Goal: Information Seeking & Learning: Stay updated

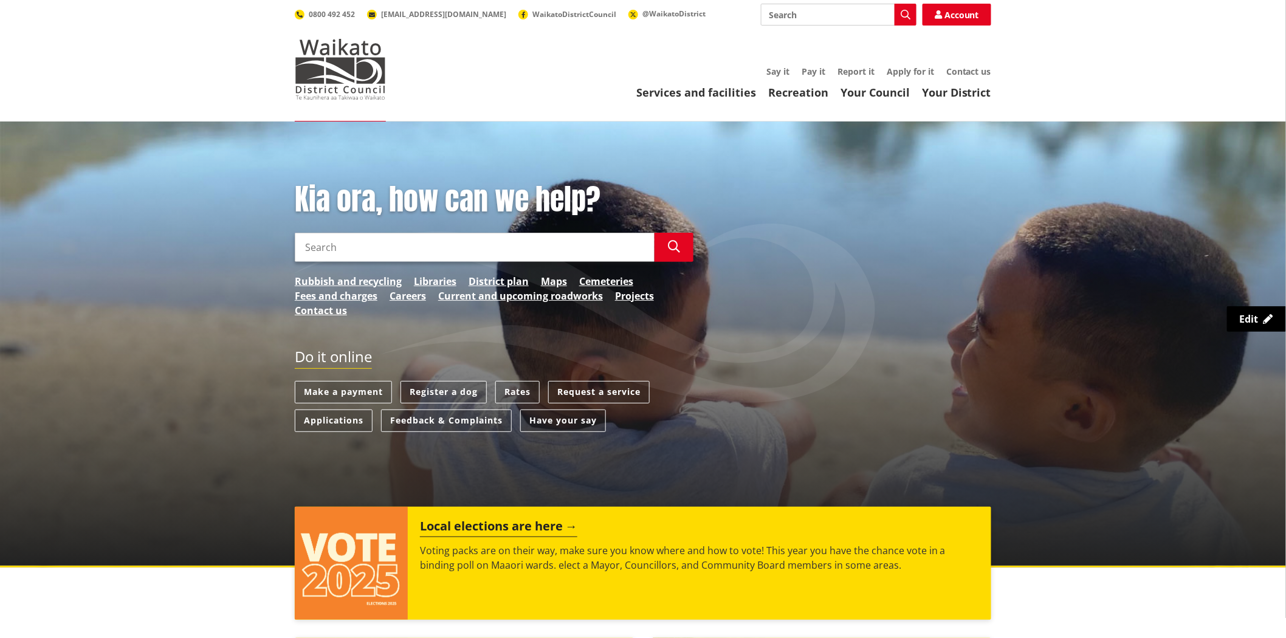
click at [445, 244] on input "Search" at bounding box center [475, 247] width 360 height 29
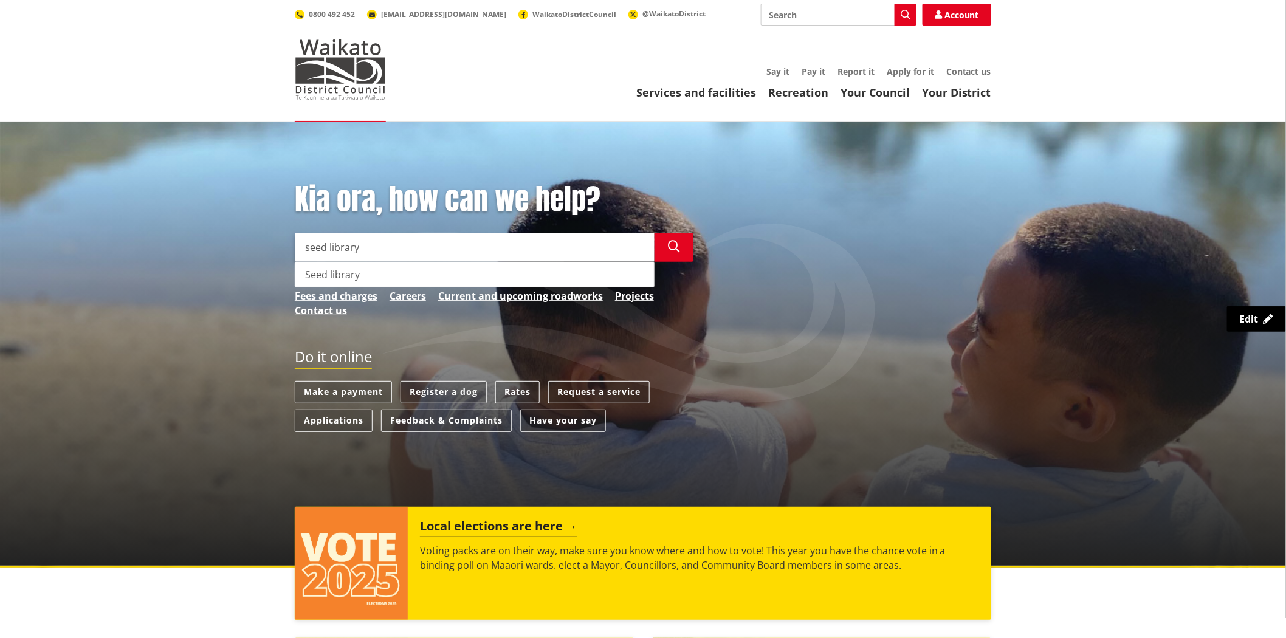
type input "seed library"
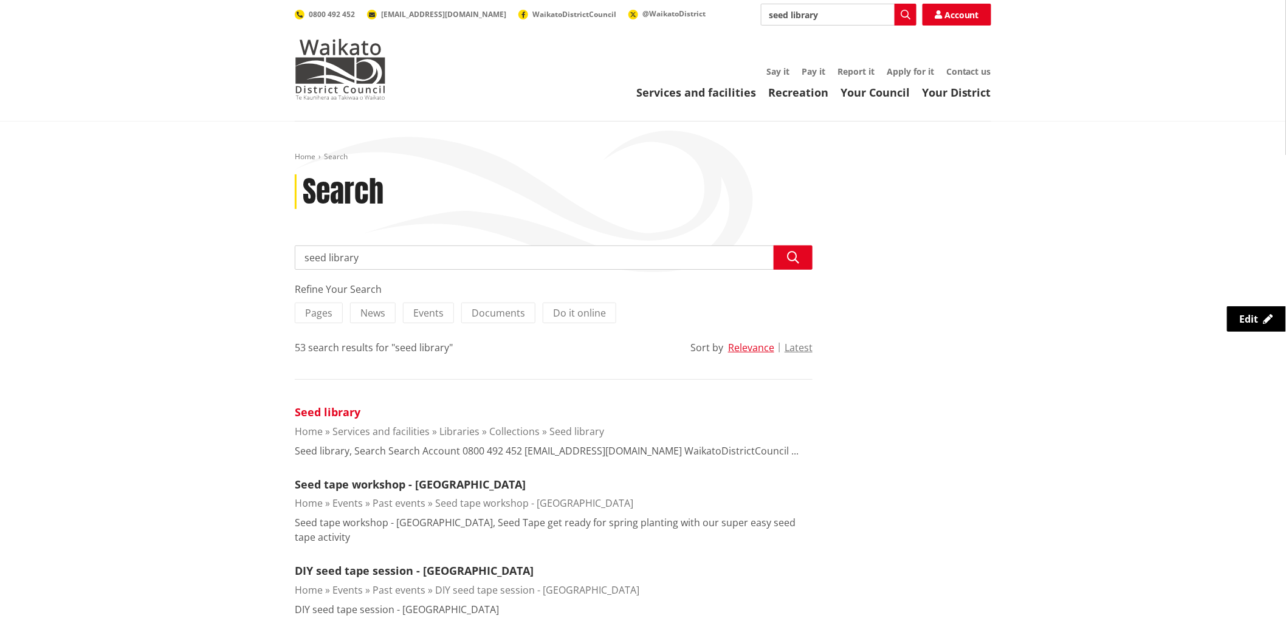
drag, startPoint x: 330, startPoint y: 409, endPoint x: 303, endPoint y: 411, distance: 27.4
click at [330, 409] on link "Seed library" at bounding box center [328, 412] width 66 height 15
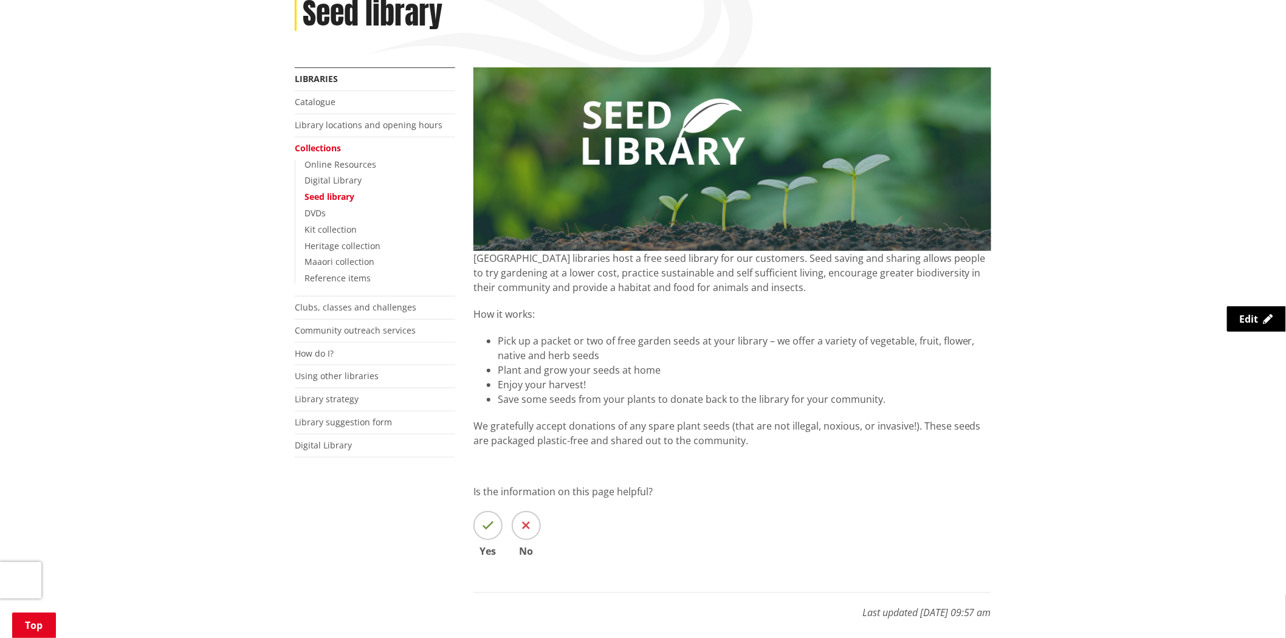
scroll to position [202, 0]
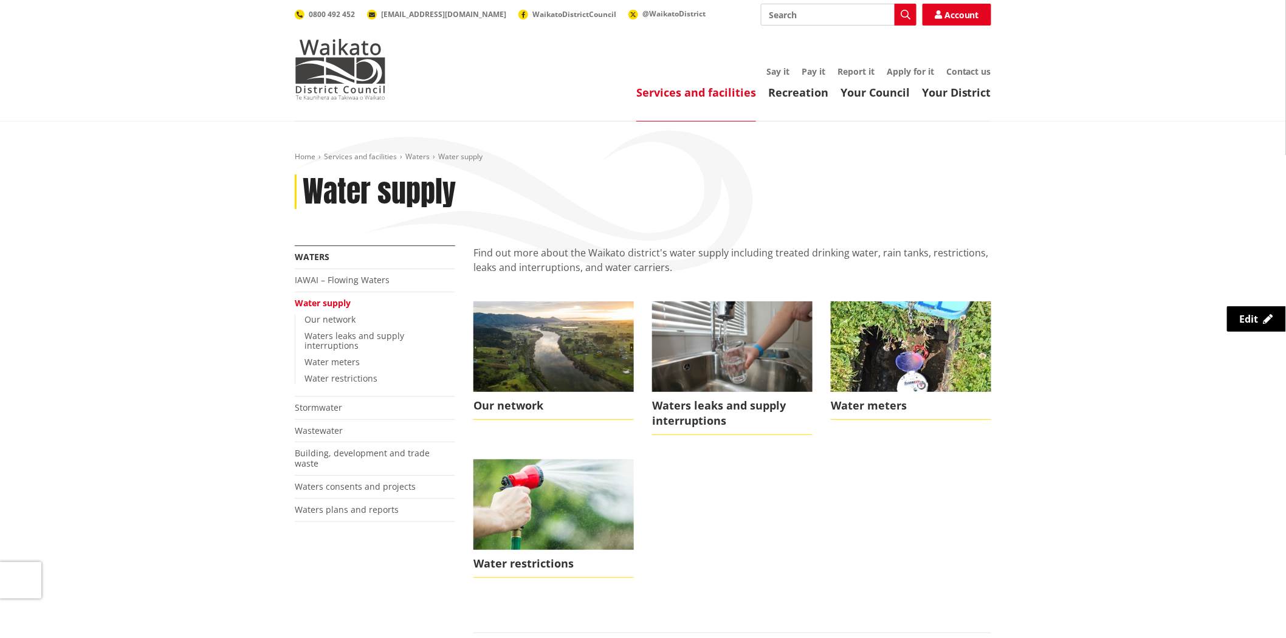
click at [244, 179] on div "Home Services and facilities Waters Water supply Water supply More from this se…" at bounding box center [643, 552] width 1286 height 861
click at [263, 199] on div "Home Services and facilities Waters Water supply Water supply More from this se…" at bounding box center [643, 552] width 1286 height 861
drag, startPoint x: 205, startPoint y: 72, endPoint x: 209, endPoint y: 66, distance: 7.1
click at [208, 69] on header "Toggle search Toggle navigation Services and facilities Recreation Your Council…" at bounding box center [643, 61] width 1286 height 122
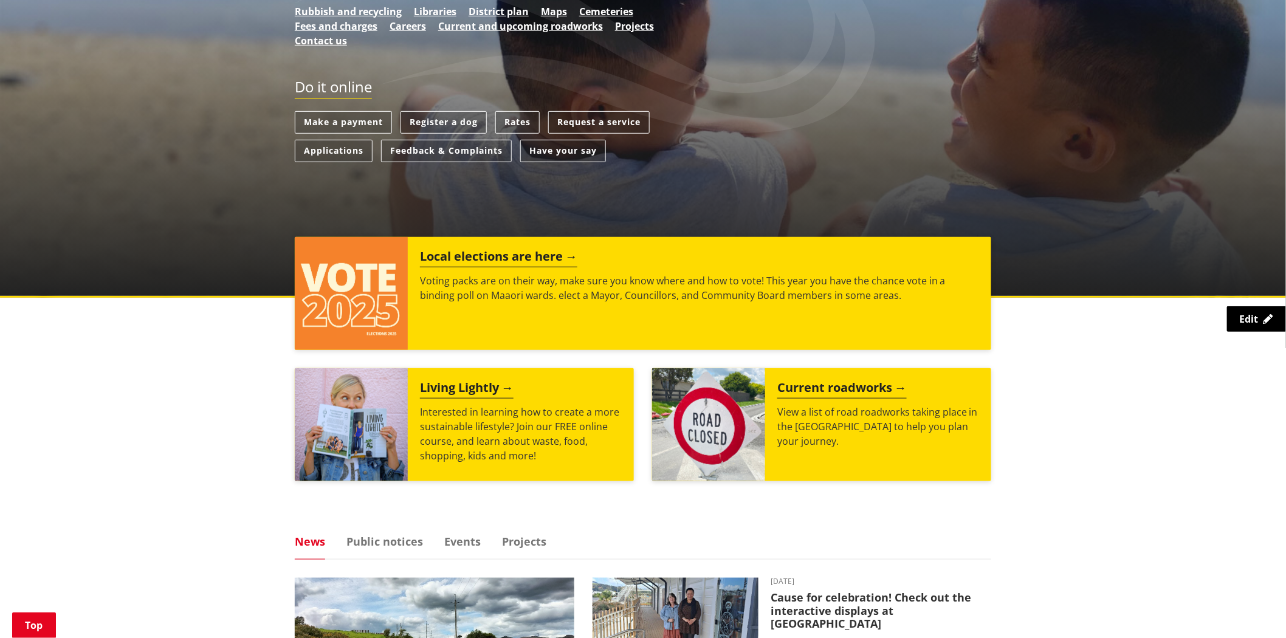
scroll to position [472, 0]
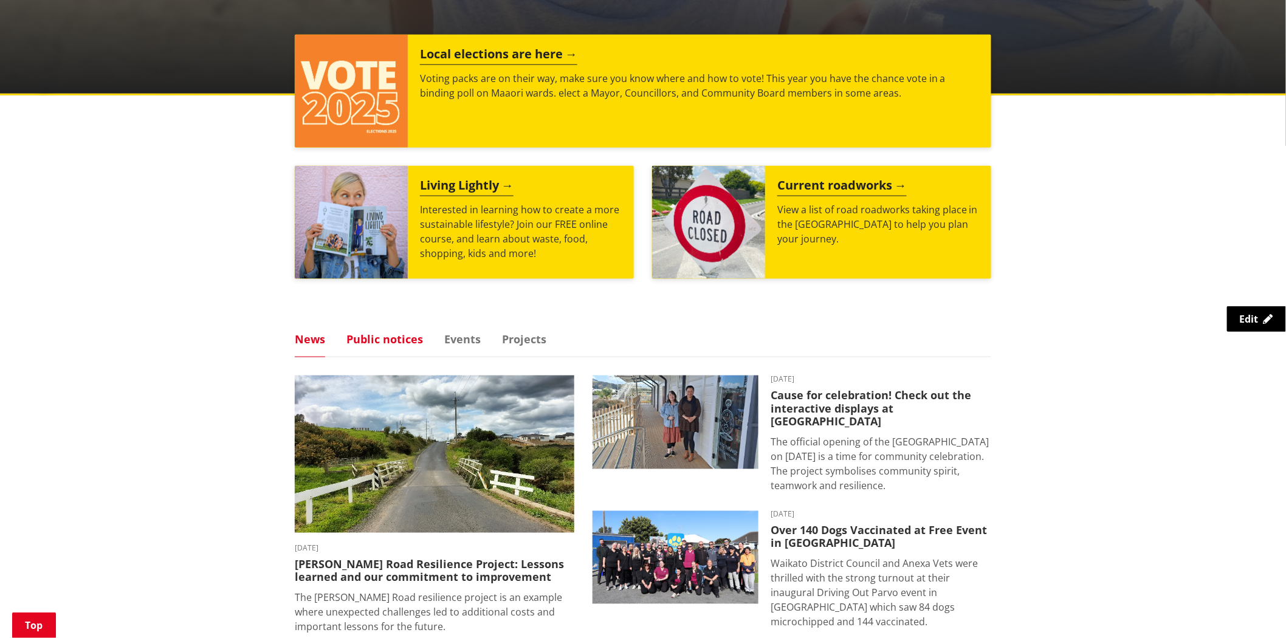
click at [381, 334] on link "Public notices" at bounding box center [384, 339] width 77 height 11
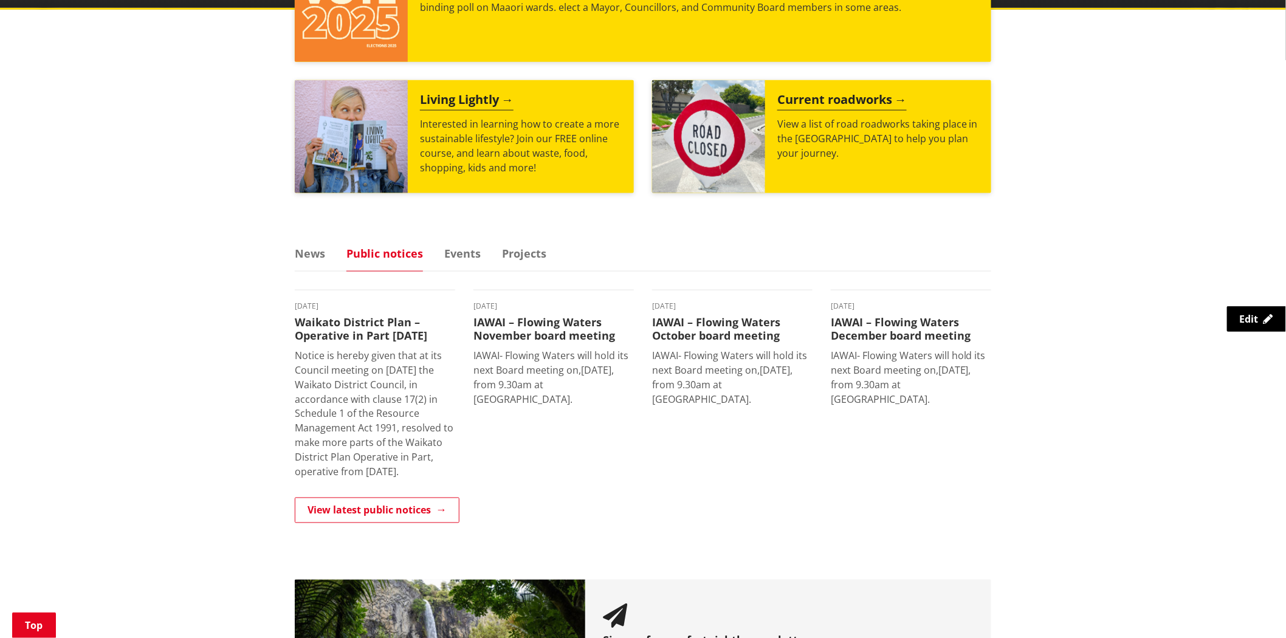
scroll to position [675, 0]
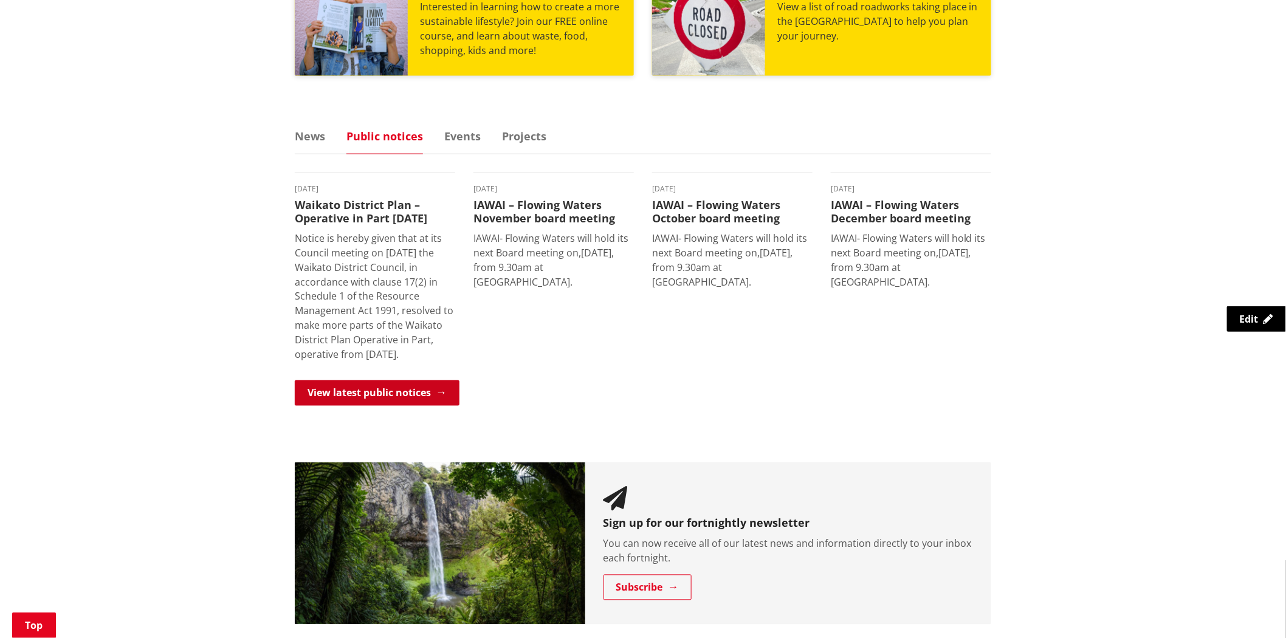
click at [360, 406] on link "View latest public notices" at bounding box center [377, 393] width 165 height 26
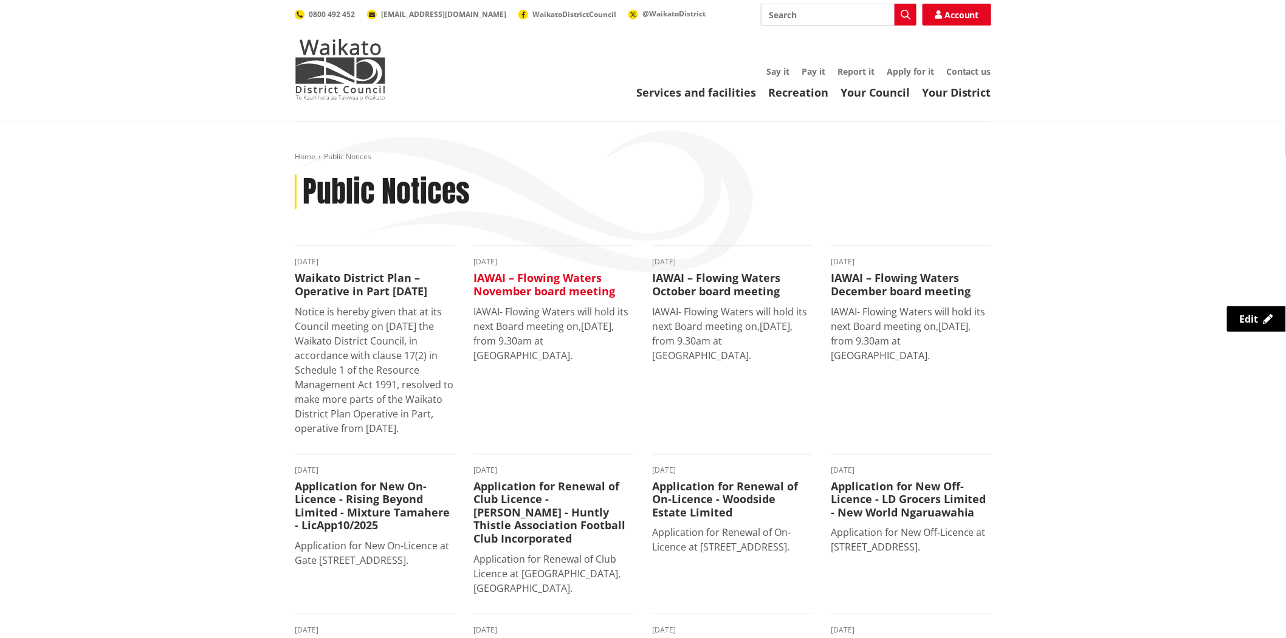
click at [549, 281] on h3 "IAWAI – Flowing Waters November board meeting" at bounding box center [553, 285] width 160 height 26
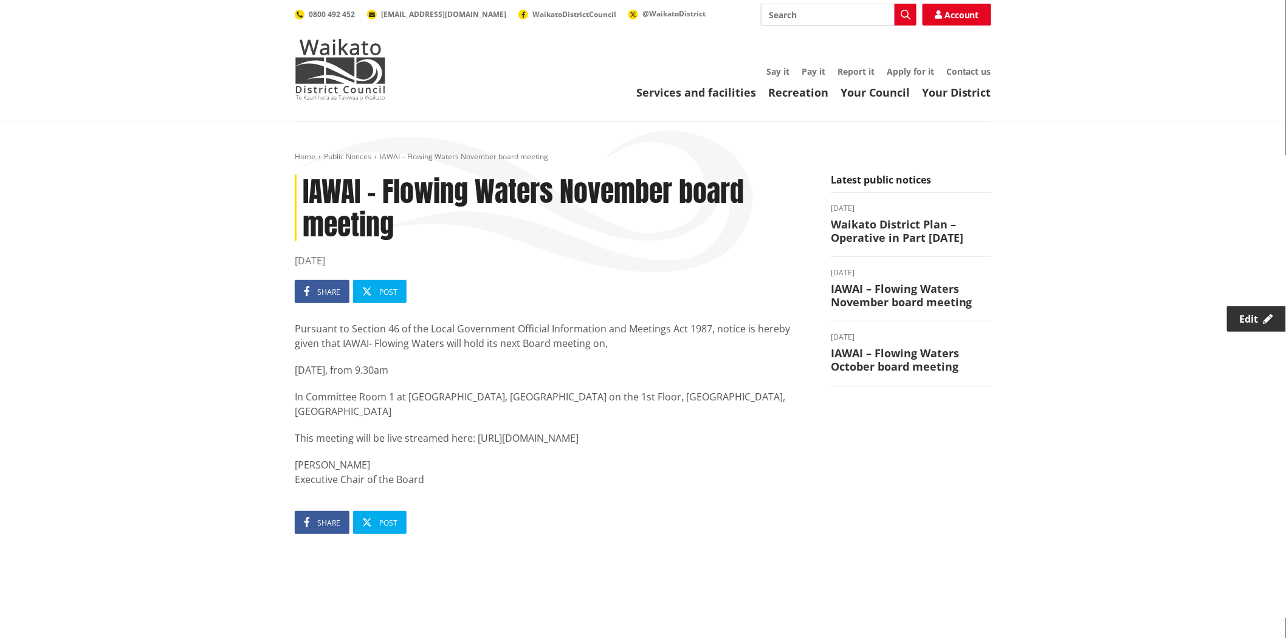
click at [1265, 318] on icon at bounding box center [1269, 319] width 10 height 10
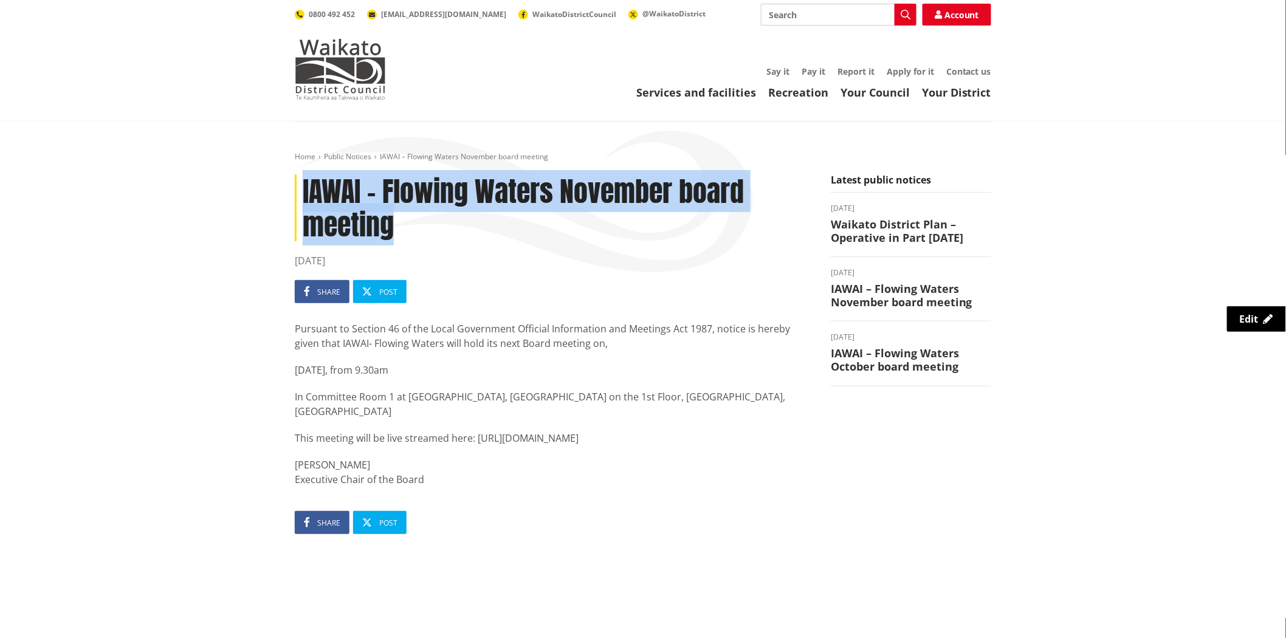
drag, startPoint x: 405, startPoint y: 232, endPoint x: 304, endPoint y: 184, distance: 112.0
click at [304, 184] on h1 "IAWAI – Flowing Waters November board meeting" at bounding box center [554, 207] width 518 height 67
copy h1 "IAWAI – Flowing Waters November board meeting"
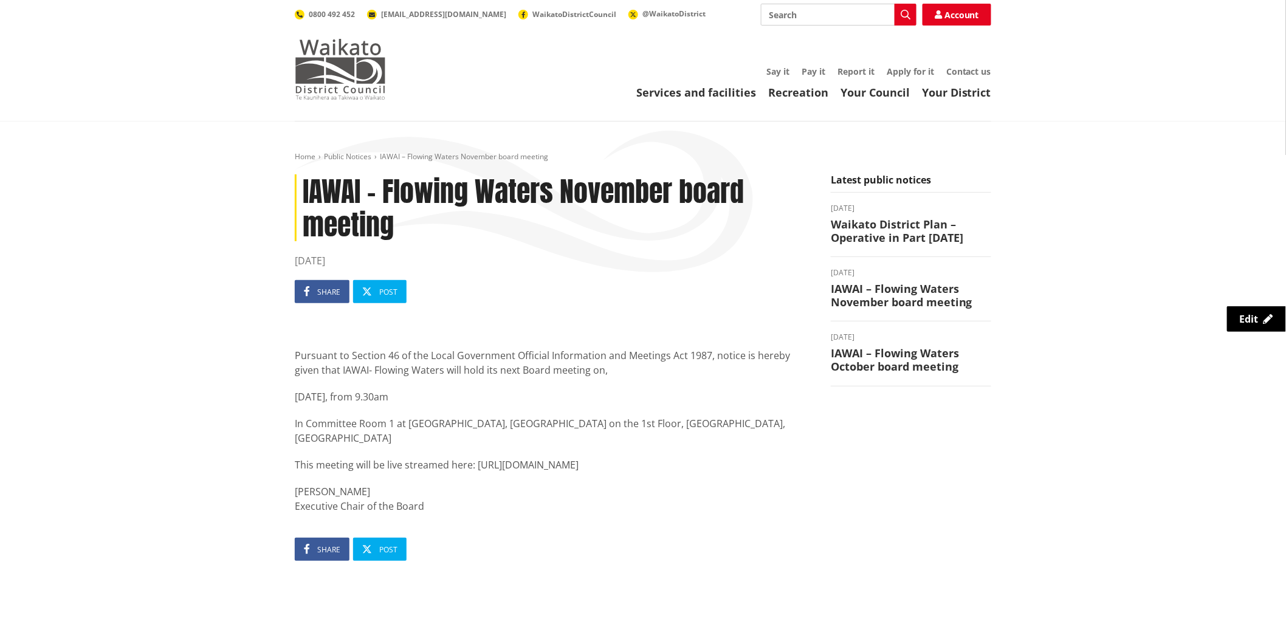
click at [356, 83] on img at bounding box center [340, 69] width 91 height 61
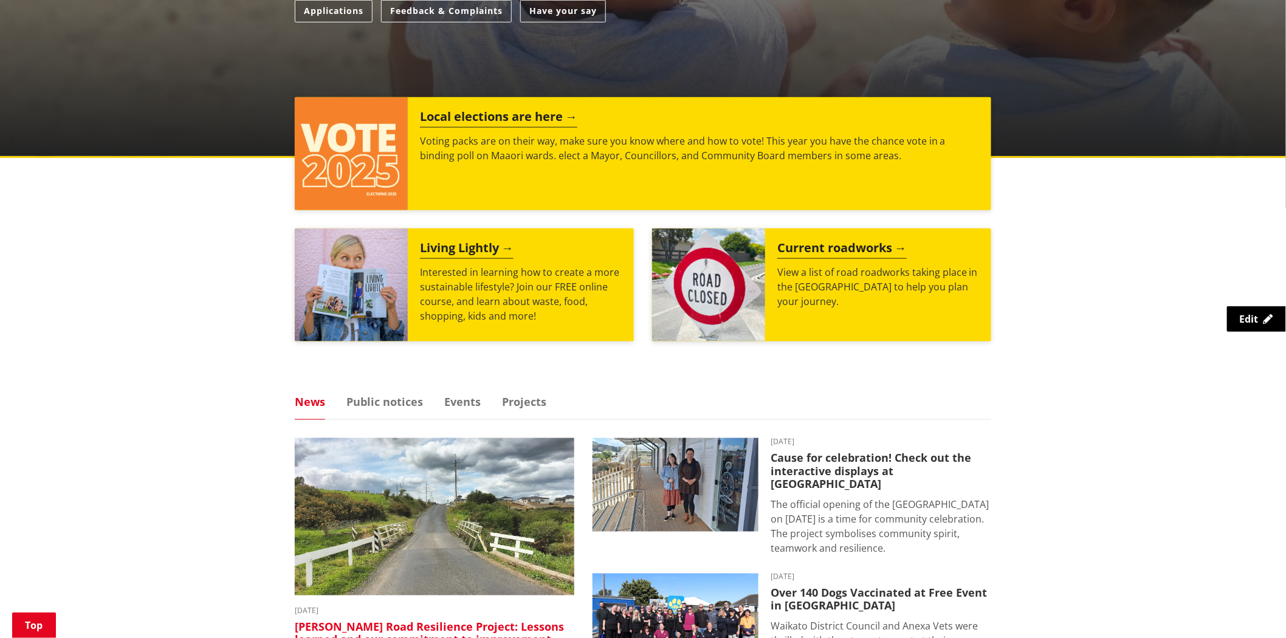
scroll to position [540, 0]
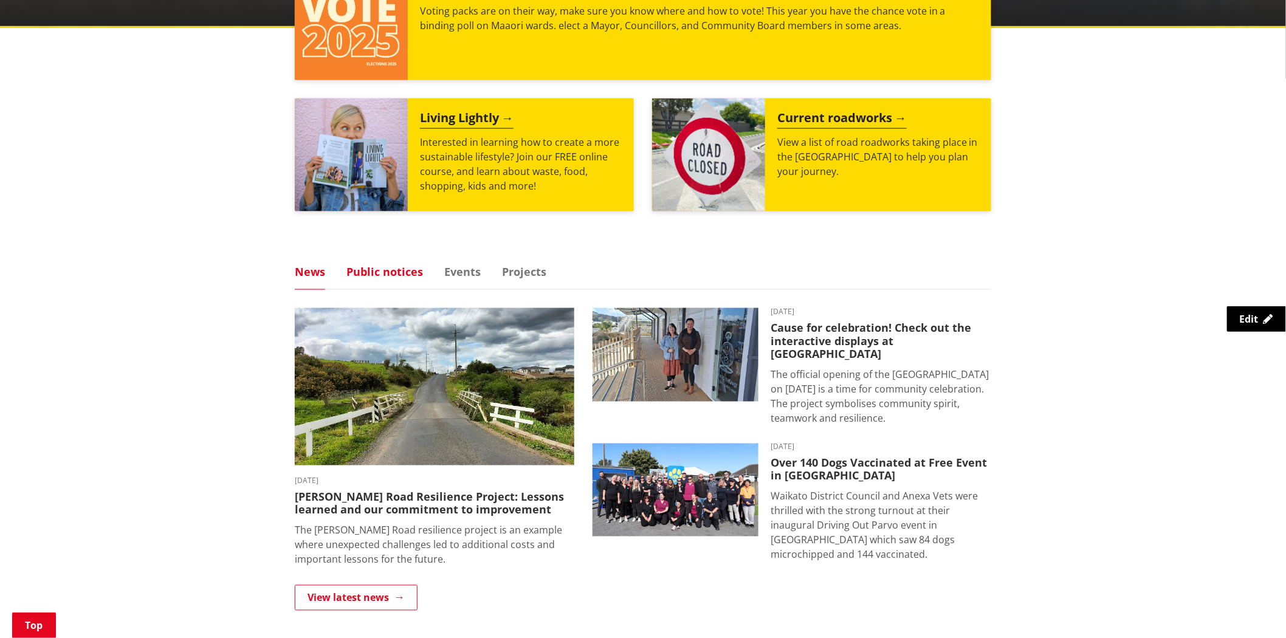
click at [386, 277] on link "Public notices" at bounding box center [384, 271] width 77 height 11
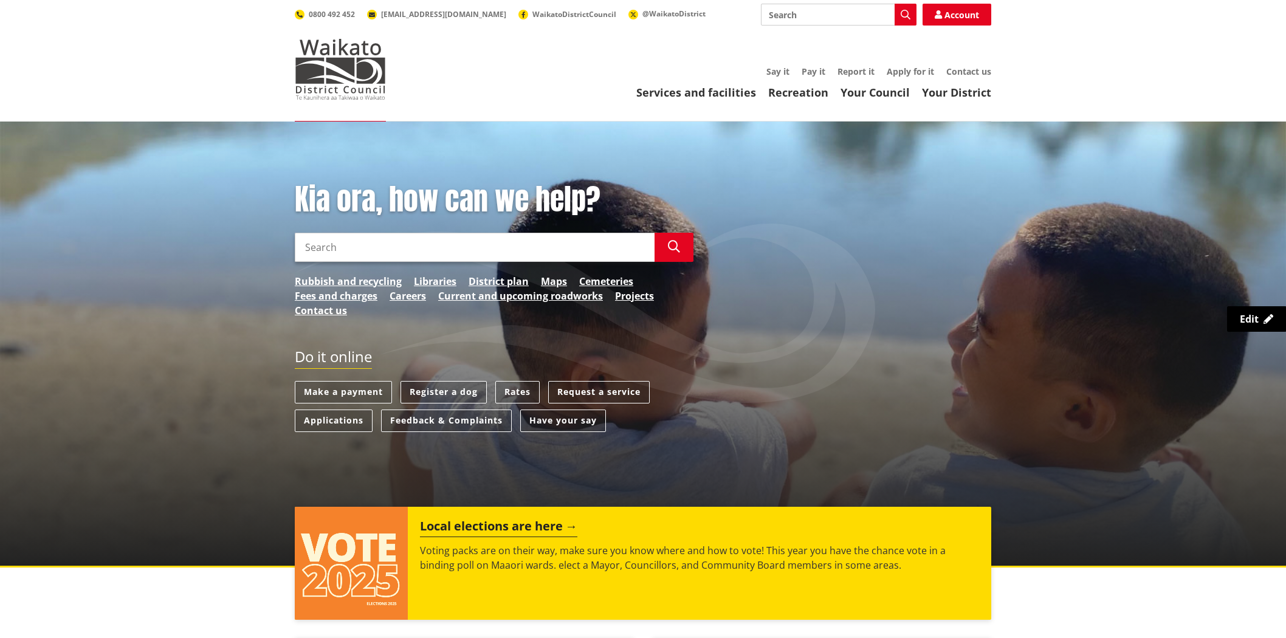
scroll to position [540, 0]
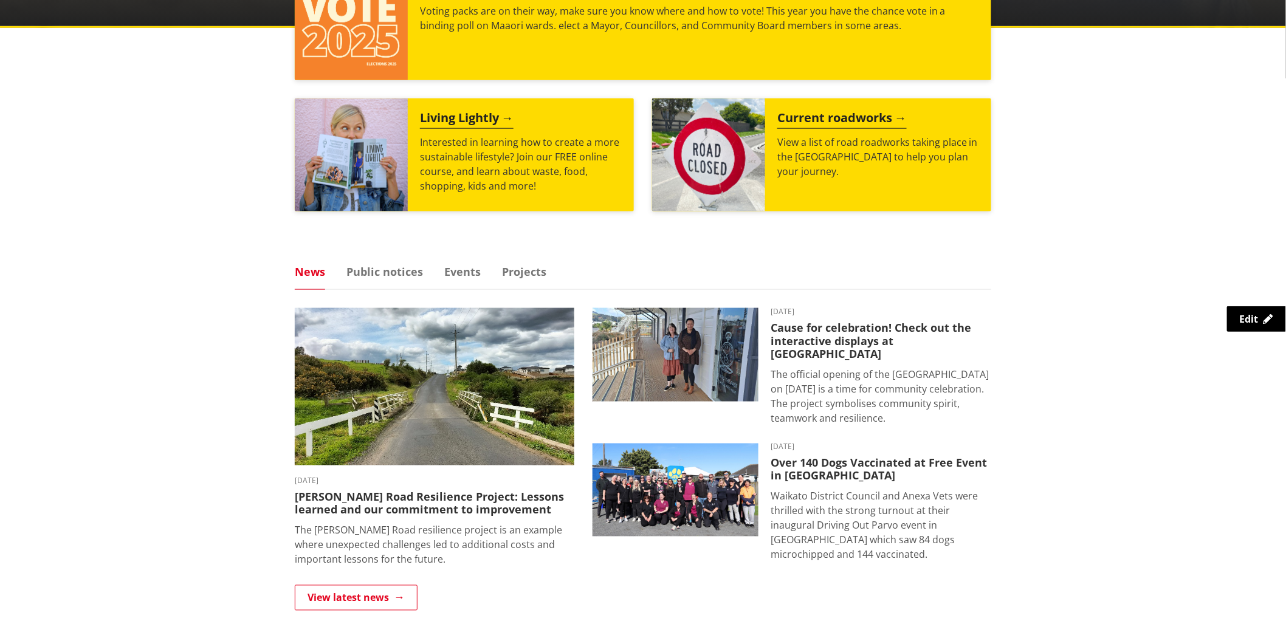
drag, startPoint x: 397, startPoint y: 266, endPoint x: 429, endPoint y: 286, distance: 37.1
click at [397, 266] on link "Public notices" at bounding box center [384, 271] width 77 height 11
